Goal: Information Seeking & Learning: Understand process/instructions

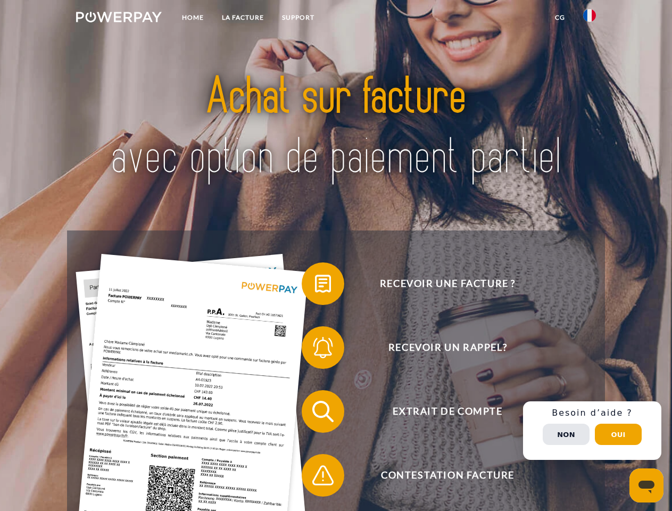
click at [119, 19] on img at bounding box center [119, 17] width 86 height 11
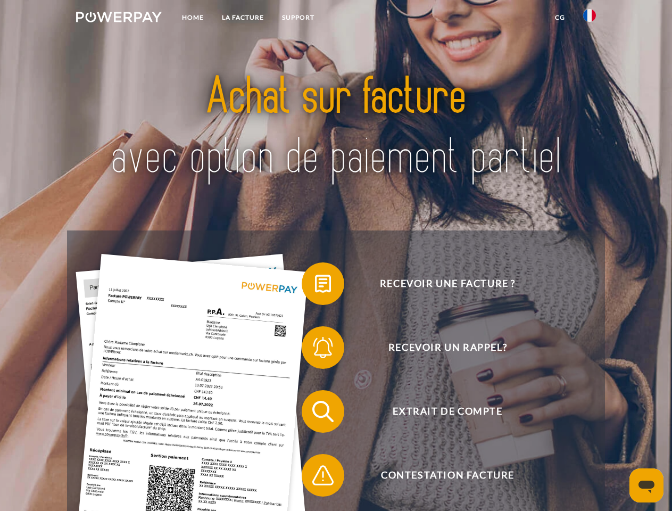
click at [590, 19] on img at bounding box center [589, 15] width 13 height 13
click at [560, 18] on link "CG" at bounding box center [560, 17] width 28 height 19
click at [315, 286] on span at bounding box center [307, 283] width 53 height 53
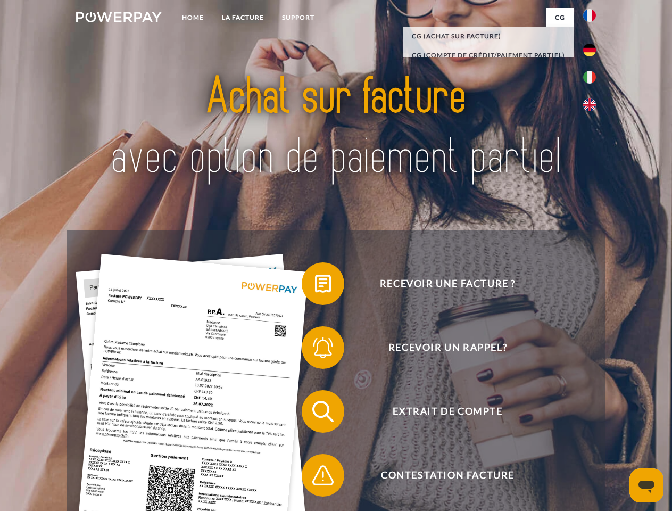
click at [315, 350] on span at bounding box center [307, 347] width 53 height 53
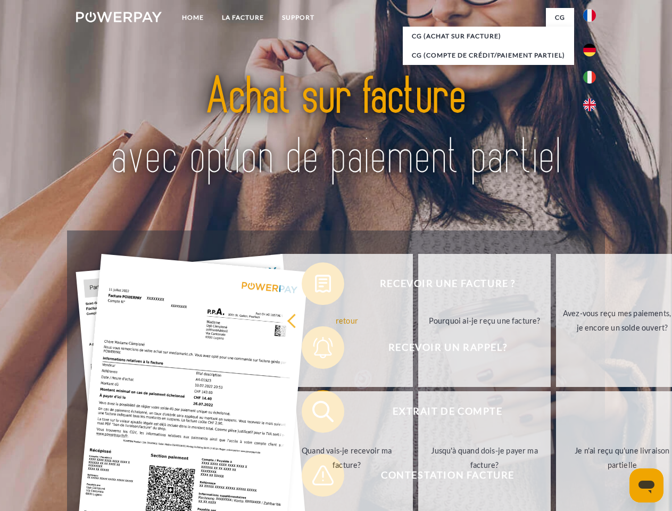
click at [418, 414] on link "Jusqu'à quand dois-je payer ma facture?" at bounding box center [484, 457] width 133 height 133
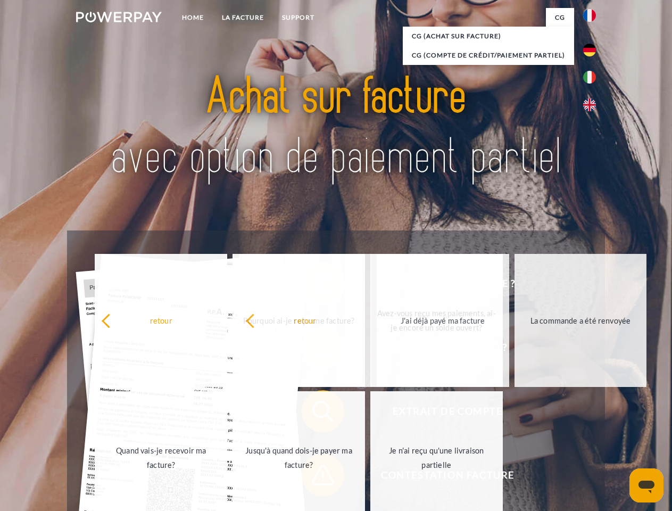
click at [315, 478] on span at bounding box center [307, 475] width 53 height 53
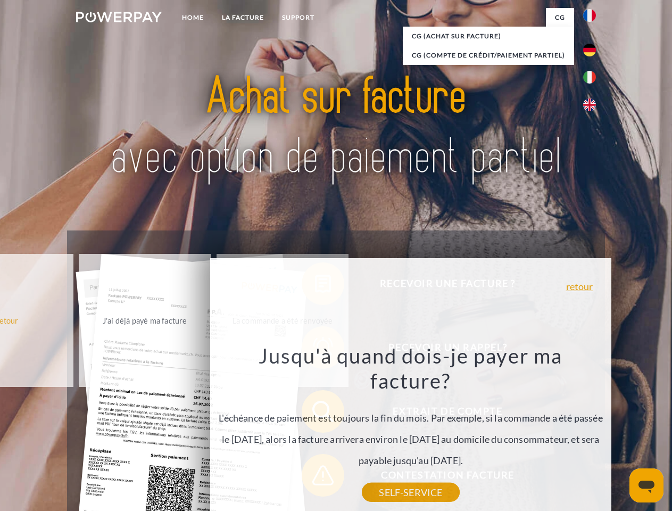
click at [593, 431] on div "Recevoir une facture ? Recevoir un rappel? Extrait de compte retour" at bounding box center [336, 444] width 538 height 426
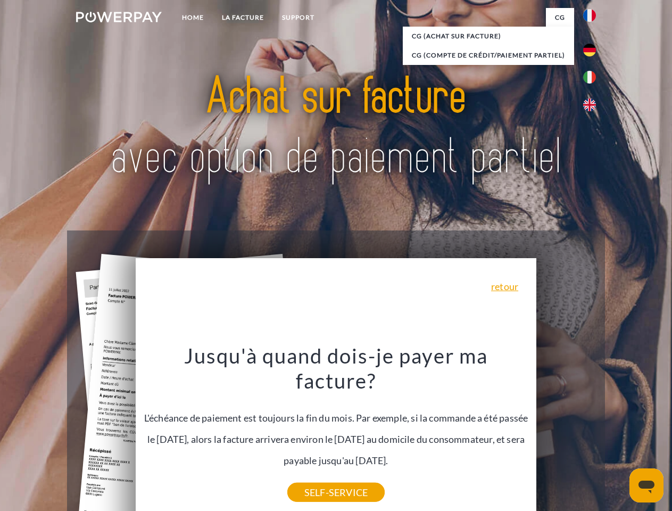
click at [566, 433] on span "Extrait de compte" at bounding box center [447, 411] width 261 height 43
click at [619, 434] on header "Home LA FACTURE Support" at bounding box center [336, 367] width 672 height 735
